Goal: Information Seeking & Learning: Find specific fact

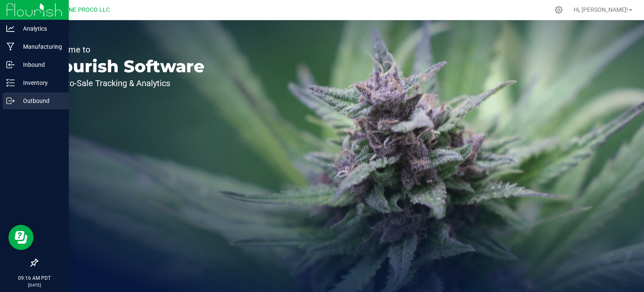
click at [23, 97] on p "Outbound" at bounding box center [40, 101] width 50 height 10
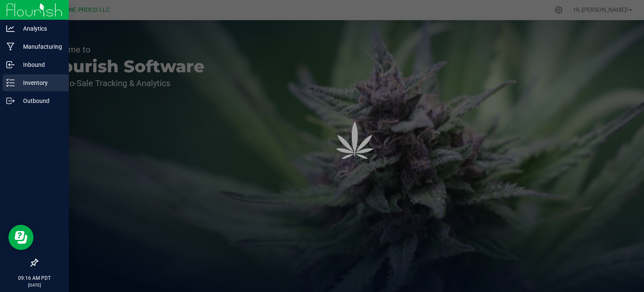
click at [28, 83] on p "Inventory" at bounding box center [40, 83] width 50 height 10
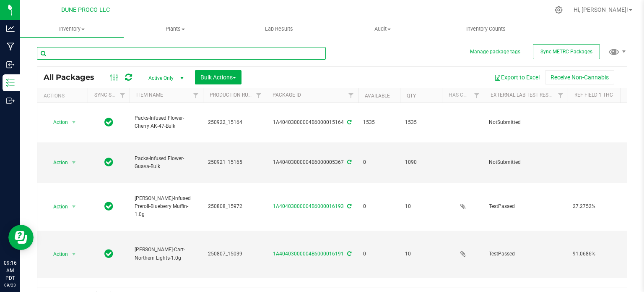
click at [96, 51] on input "text" at bounding box center [181, 53] width 289 height 13
type input "13113"
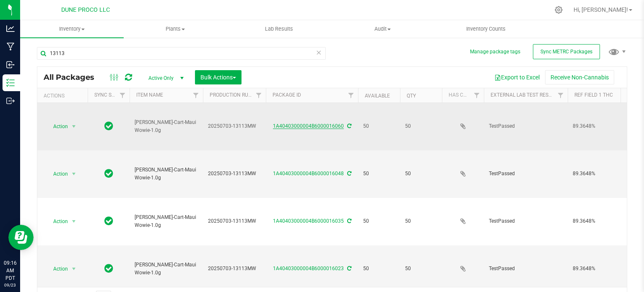
click at [307, 123] on link "1A40403000004B6000016060" at bounding box center [308, 126] width 71 height 6
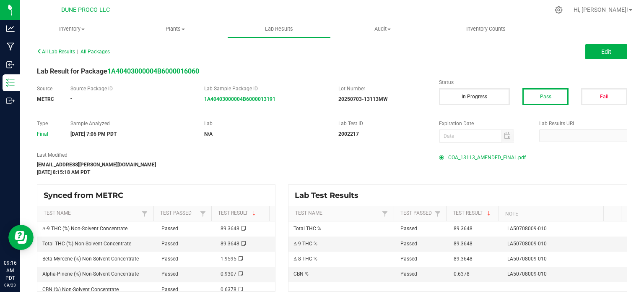
click at [481, 156] on span "COA_13113_AMENDED_FINAL.pdf" at bounding box center [487, 157] width 78 height 13
click at [626, 10] on span "Hi, [PERSON_NAME]!" at bounding box center [601, 9] width 55 height 7
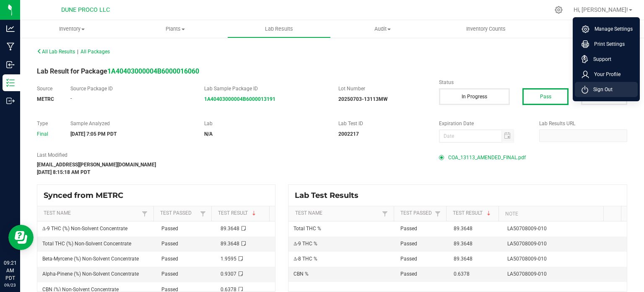
click at [609, 89] on span "Sign Out" at bounding box center [601, 89] width 24 height 8
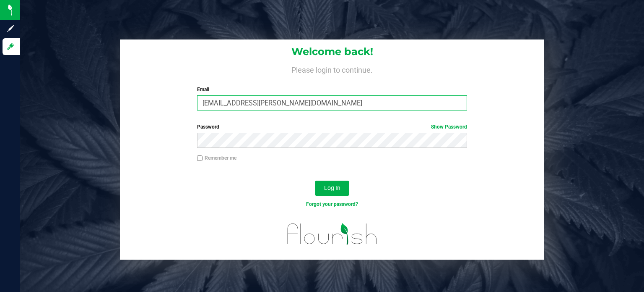
click at [323, 105] on input "[EMAIL_ADDRESS][PERSON_NAME][DOMAIN_NAME]" at bounding box center [332, 102] width 271 height 15
type input "[EMAIL_ADDRESS][DOMAIN_NAME]"
click at [336, 189] on span "Log In" at bounding box center [332, 187] width 16 height 7
